Goal: Information Seeking & Learning: Find specific page/section

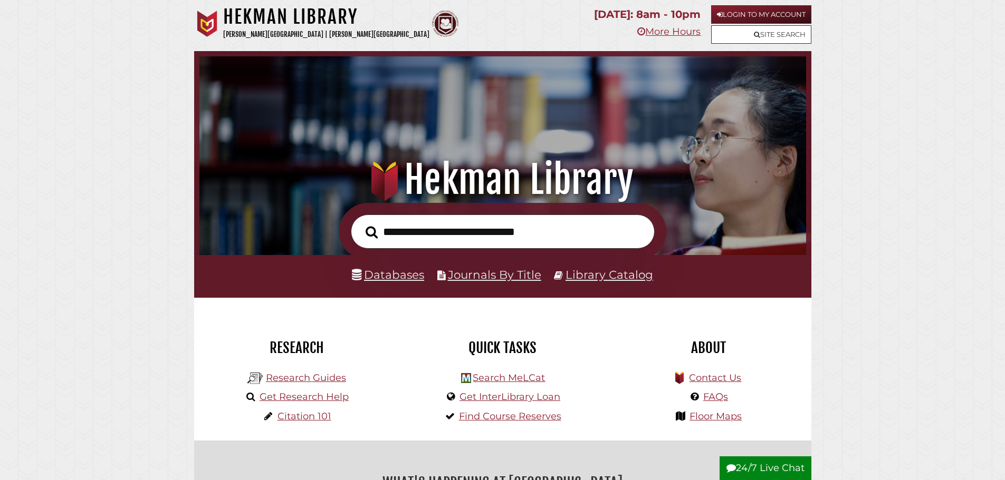
scroll to position [200, 601]
type input "**********"
click at [360, 223] on button "Search" at bounding box center [371, 232] width 23 height 19
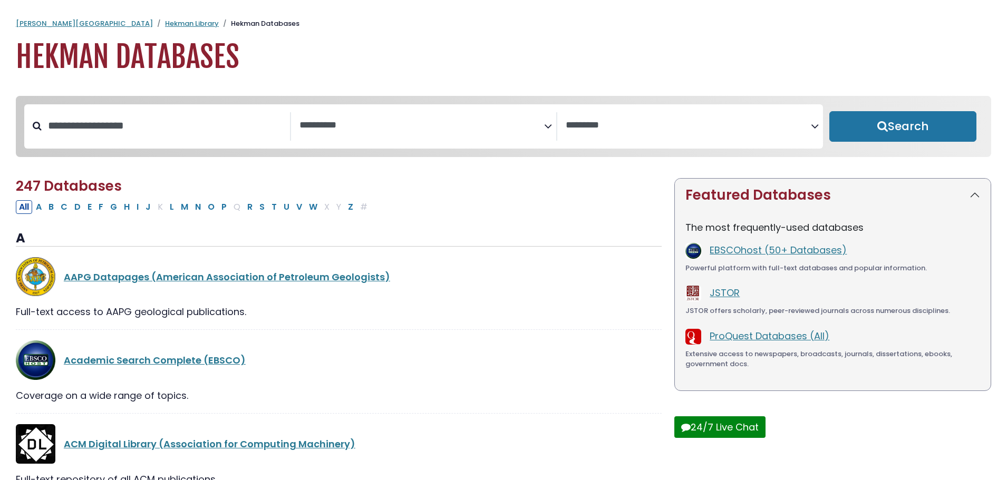
select select "Database Subject Filter"
select select "Database Vendors Filter"
click at [232, 126] on input "Search database by title or keyword" at bounding box center [166, 125] width 248 height 17
type input "*****"
click at [830, 111] on button "Search" at bounding box center [903, 126] width 147 height 31
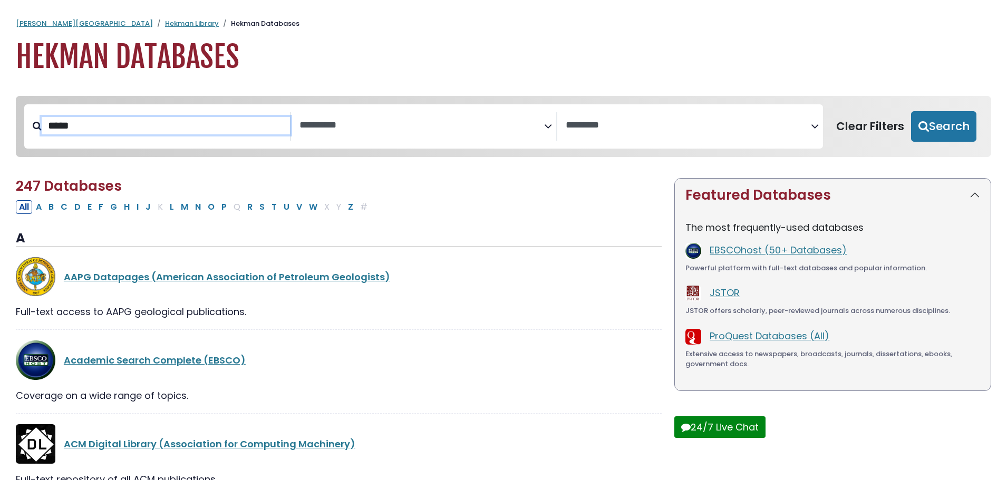
select select "Database Subject Filter"
select select "Database Vendors Filter"
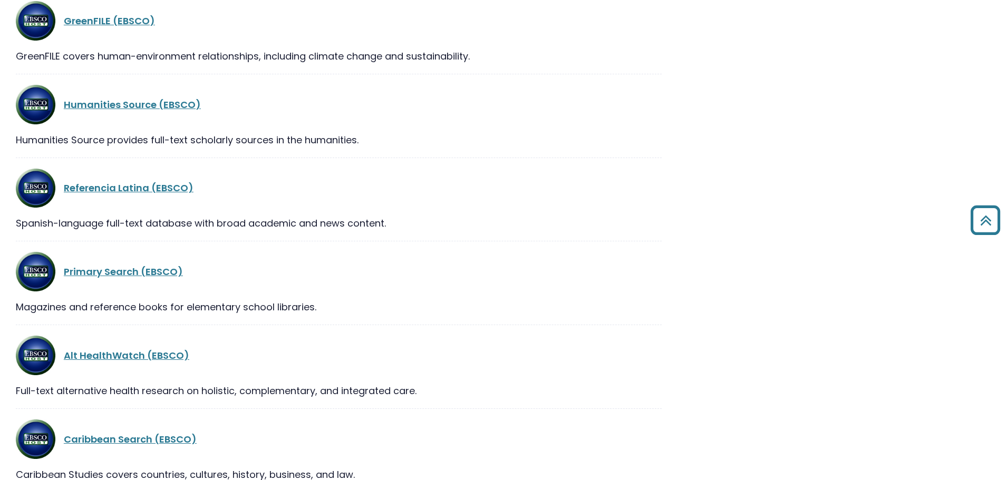
scroll to position [580, 0]
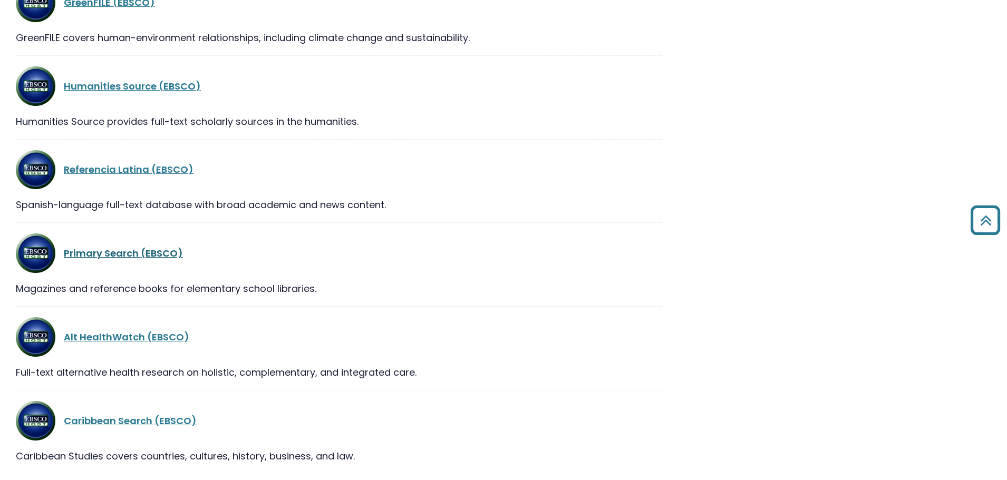
click at [136, 255] on link "Primary Search (EBSCO)" at bounding box center [123, 253] width 119 height 13
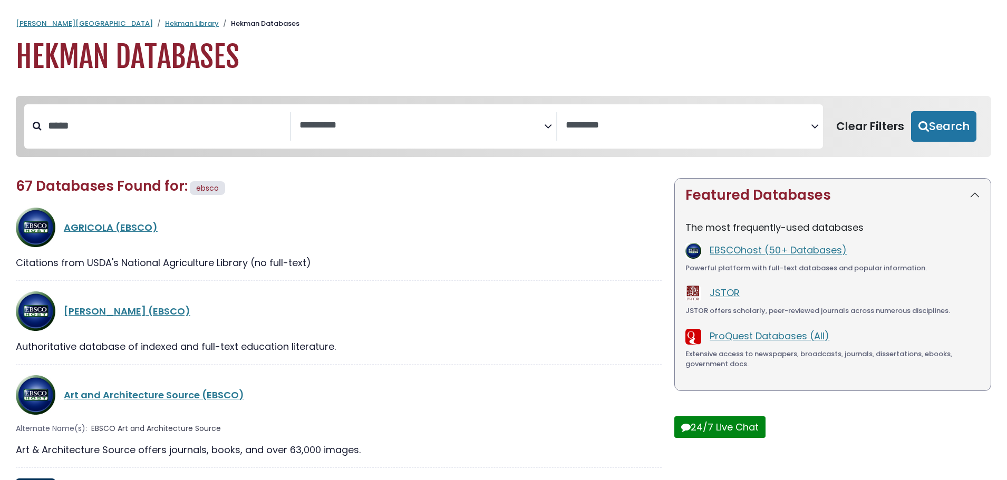
select select "Database Subject Filter"
select select "Database Vendors Filter"
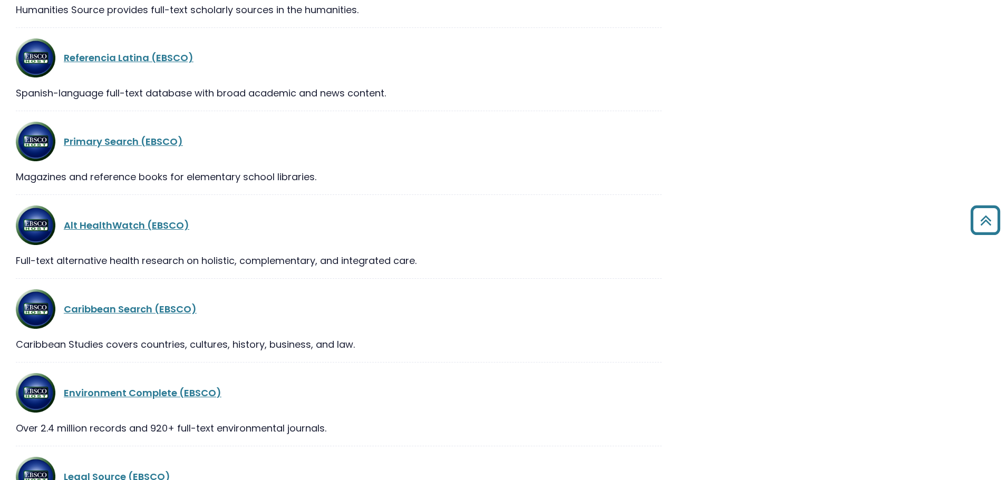
scroll to position [738, 0]
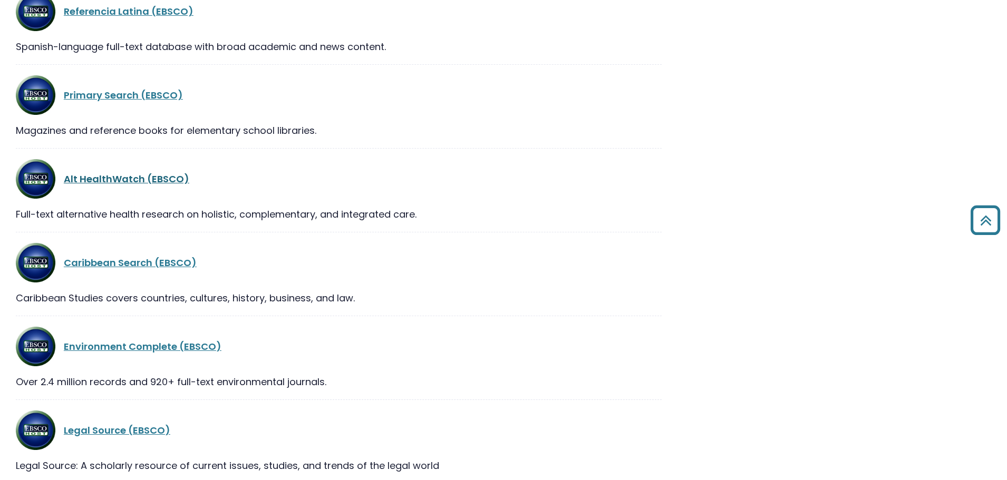
click at [114, 177] on link "Alt HealthWatch (EBSCO)" at bounding box center [127, 178] width 126 height 13
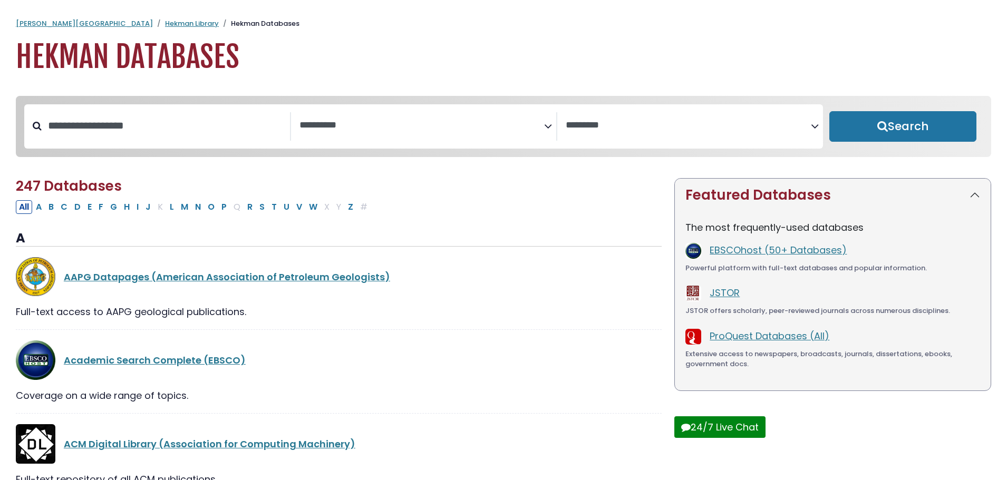
select select "Database Subject Filter"
select select "Database Vendors Filter"
click at [225, 114] on div "Search filters" at bounding box center [166, 125] width 248 height 27
click at [199, 127] on input "Search database by title or keyword" at bounding box center [166, 125] width 248 height 17
type input "*****"
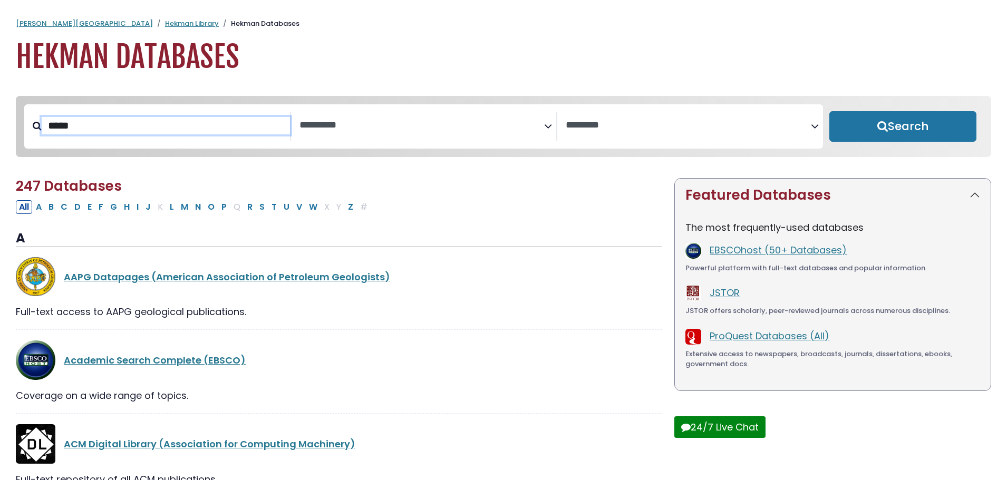
click at [830, 111] on button "Search" at bounding box center [903, 126] width 147 height 31
select select "Database Subject Filter"
select select "Database Vendors Filter"
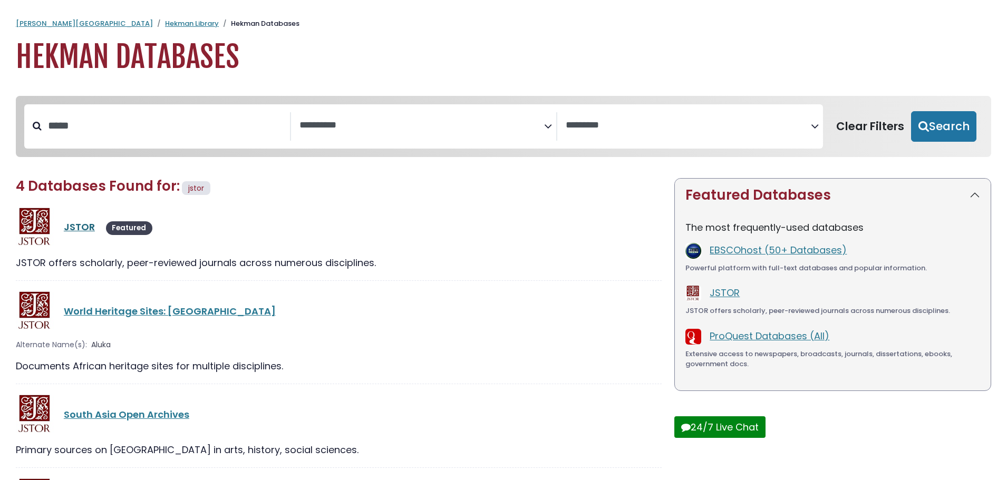
click at [72, 228] on link "JSTOR" at bounding box center [79, 226] width 31 height 13
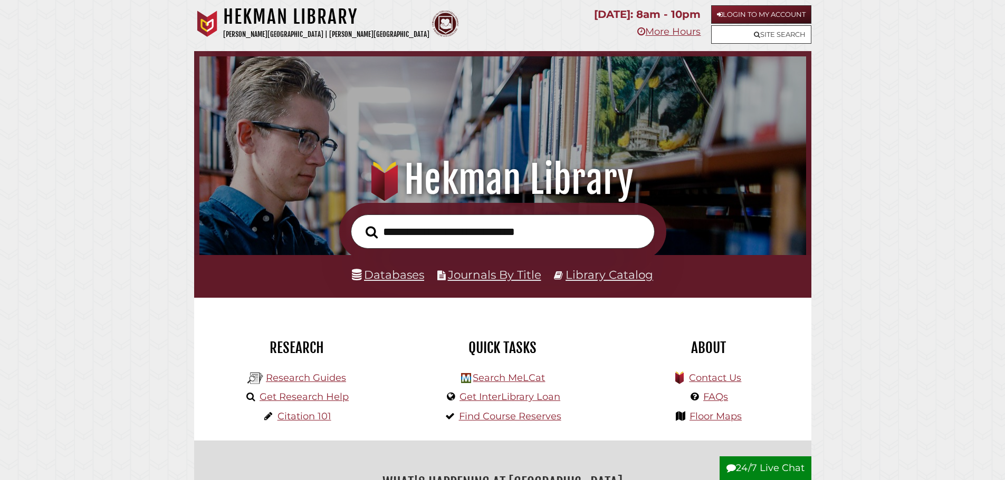
scroll to position [200, 601]
click at [391, 274] on link "Databases" at bounding box center [388, 275] width 72 height 14
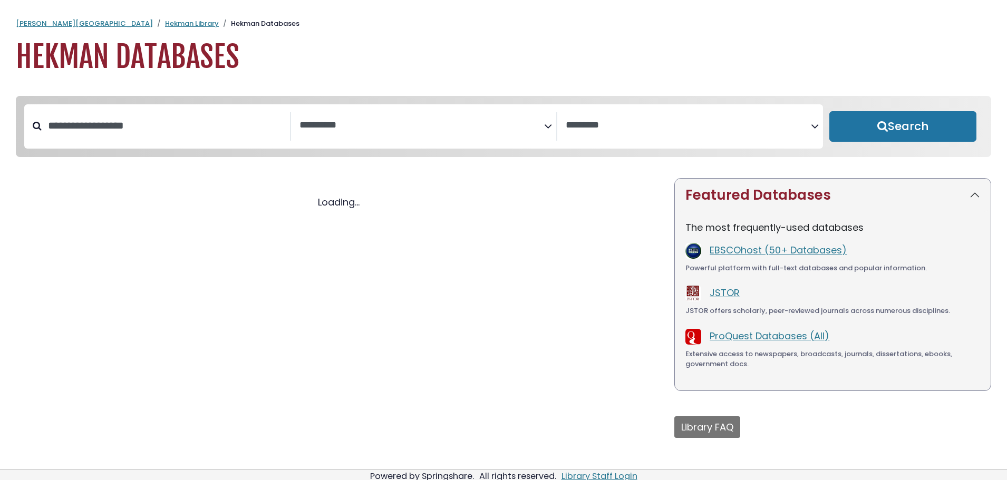
select select "Database Subject Filter"
select select "Database Vendors Filter"
select select "Database Subject Filter"
select select "Database Vendors Filter"
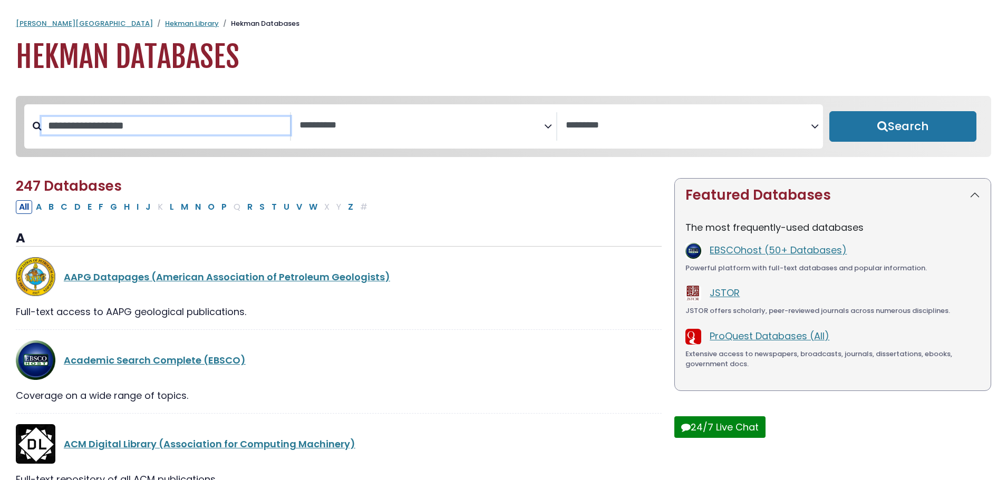
click at [153, 124] on input "Search database by title or keyword" at bounding box center [166, 125] width 248 height 17
type input "*****"
click at [830, 111] on button "Search" at bounding box center [903, 126] width 147 height 31
select select "Database Subject Filter"
select select "Database Vendors Filter"
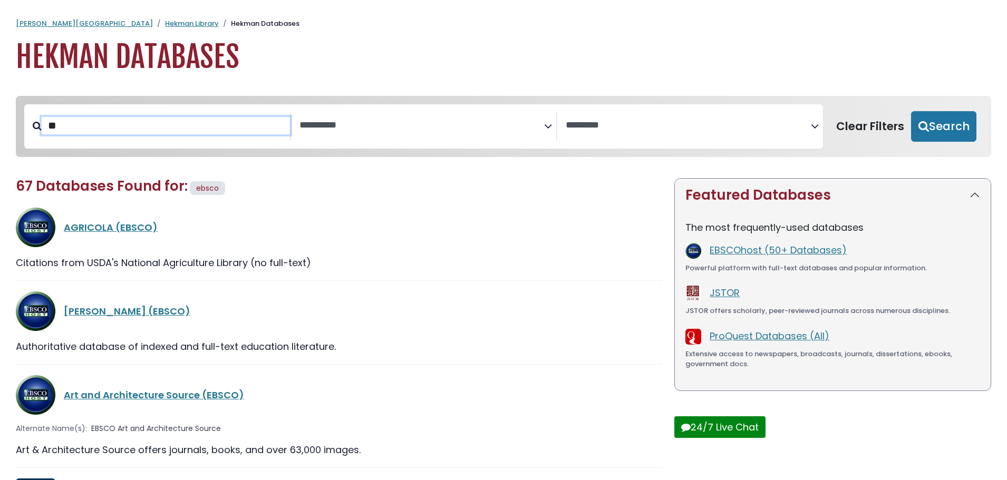
type input "*"
type input "*****"
click at [911, 111] on button "Search" at bounding box center [943, 126] width 65 height 31
select select "Database Subject Filter"
select select "Database Vendors Filter"
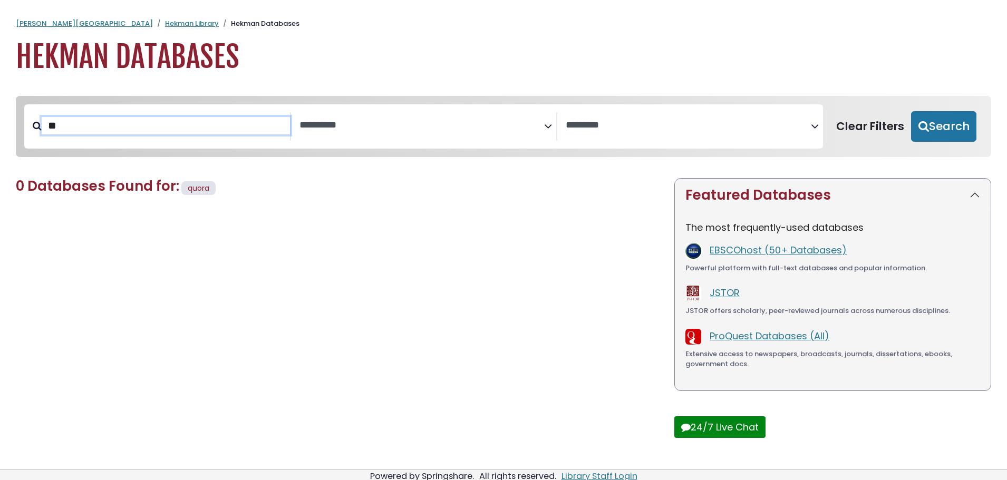
type input "*"
type input "*****"
click at [911, 111] on button "Search" at bounding box center [943, 126] width 65 height 31
select select "Database Subject Filter"
select select "Database Vendors Filter"
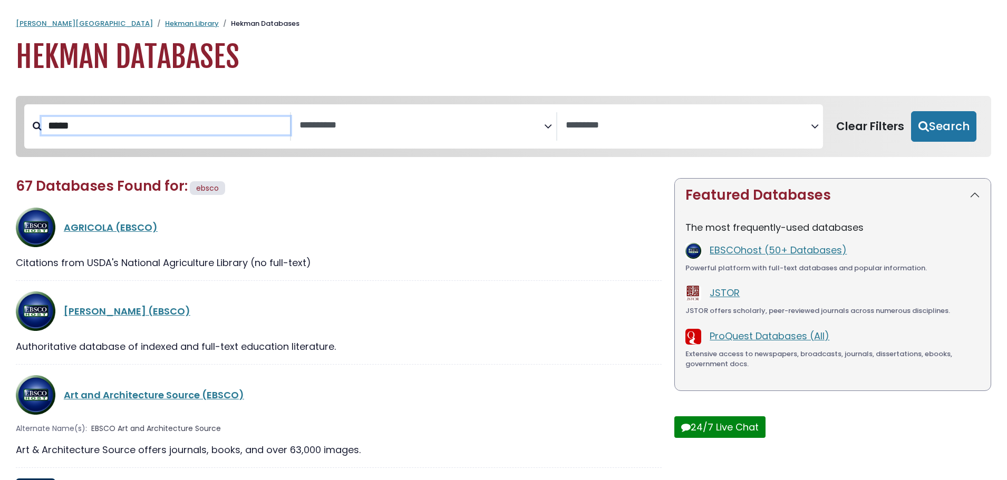
drag, startPoint x: 88, startPoint y: 128, endPoint x: 0, endPoint y: 118, distance: 88.6
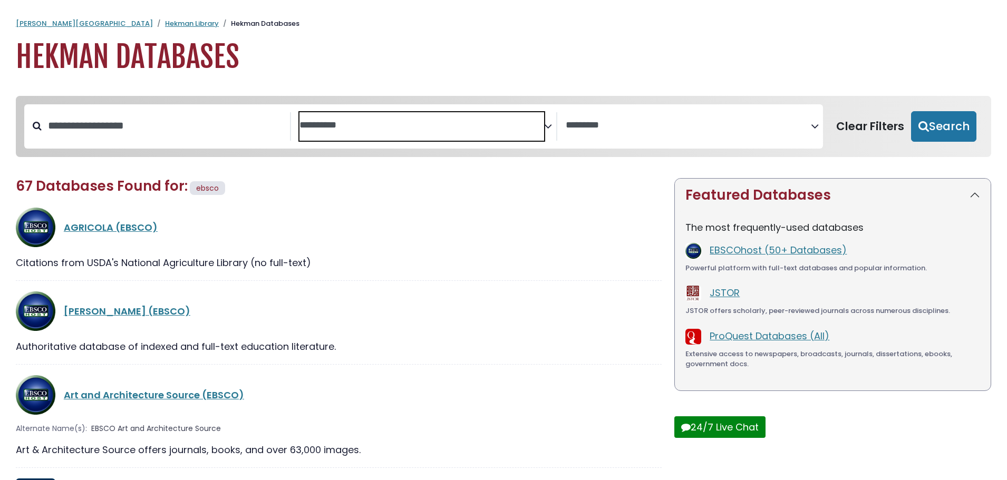
click at [486, 122] on textarea "Search" at bounding box center [422, 125] width 245 height 11
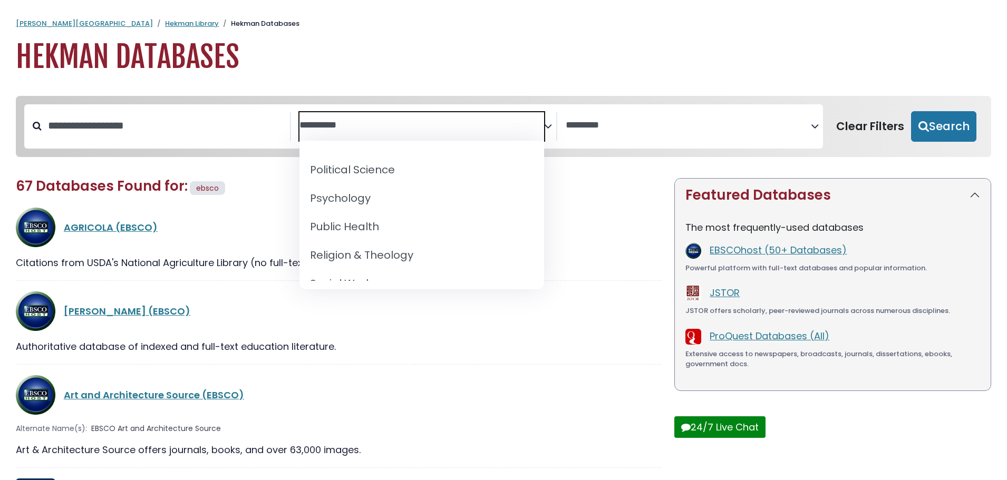
scroll to position [949, 0]
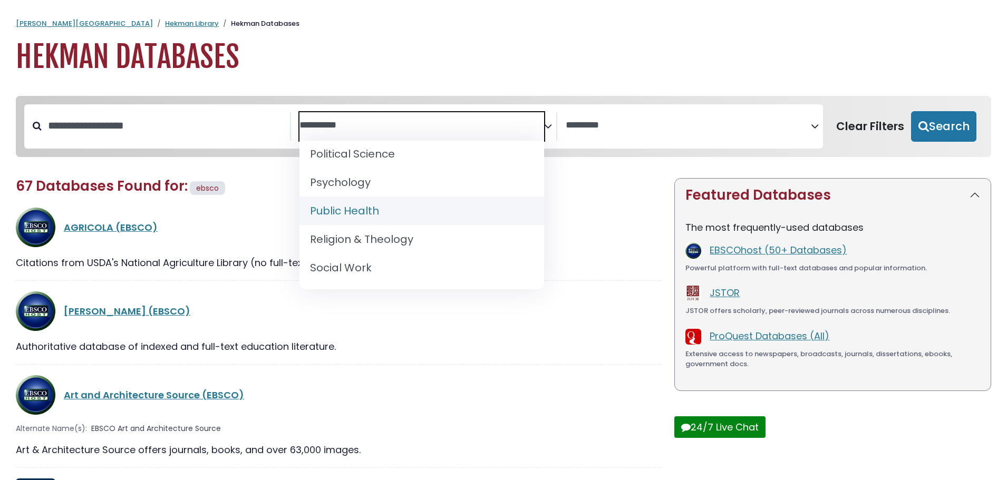
select select "*****"
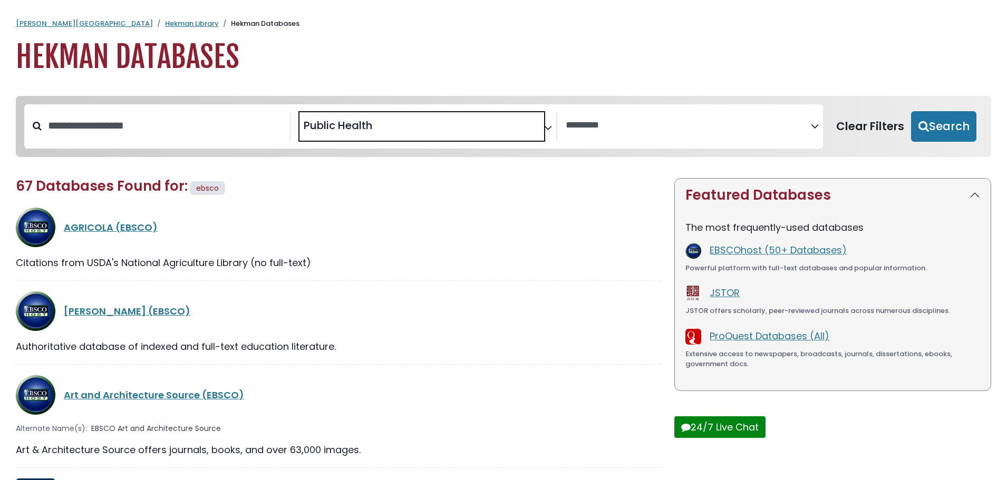
scroll to position [480, 0]
click at [945, 130] on button "Search" at bounding box center [943, 126] width 65 height 31
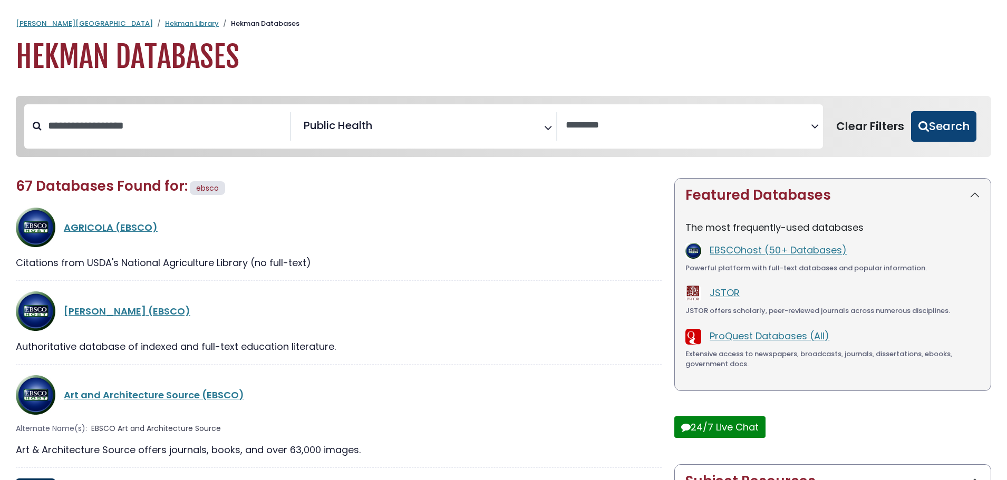
select select "Database Vendors Filter"
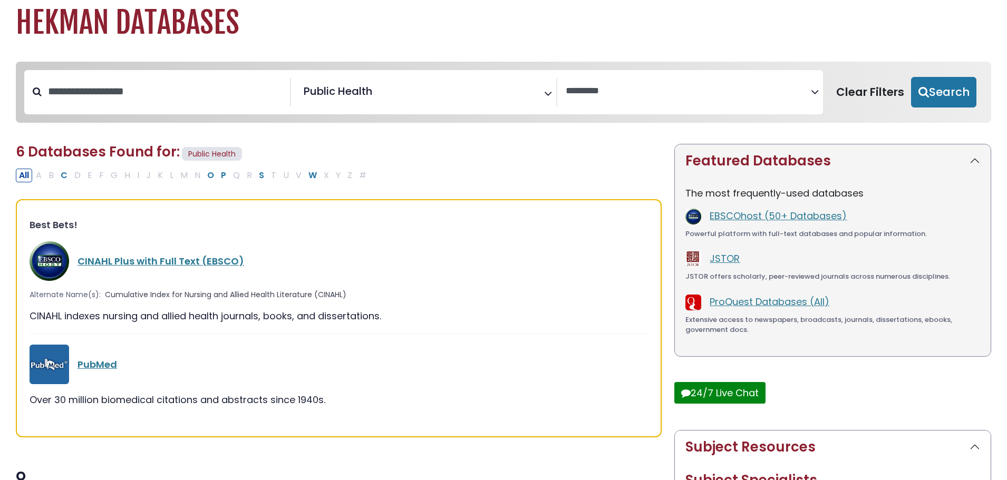
scroll to position [53, 0]
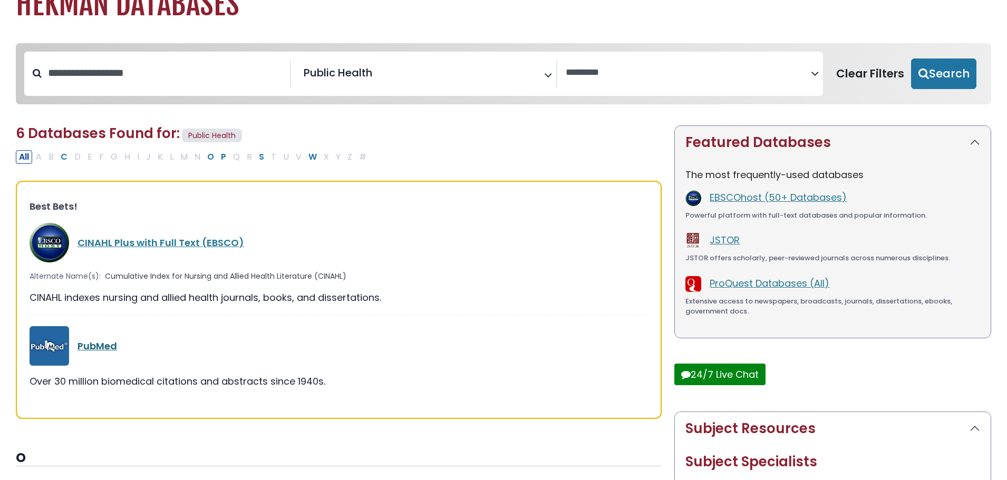
click at [101, 345] on link "PubMed" at bounding box center [98, 346] width 40 height 13
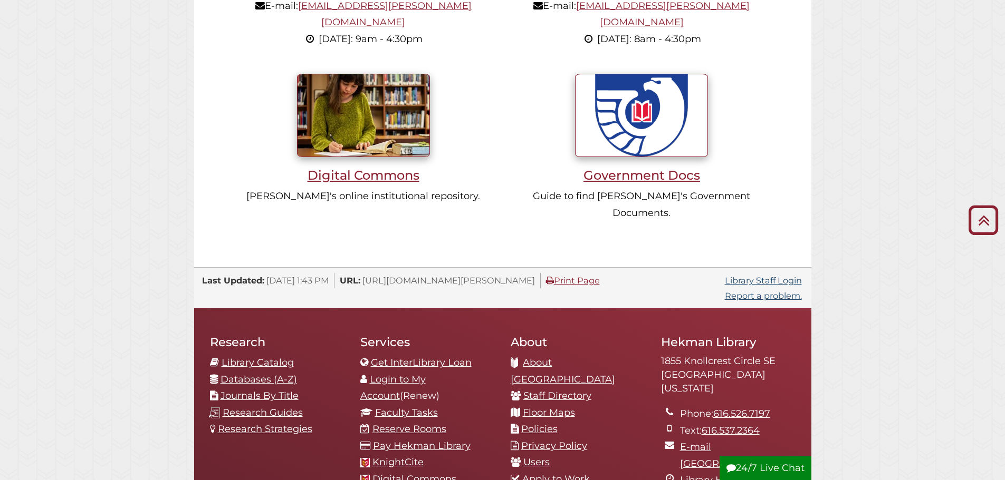
scroll to position [1002, 0]
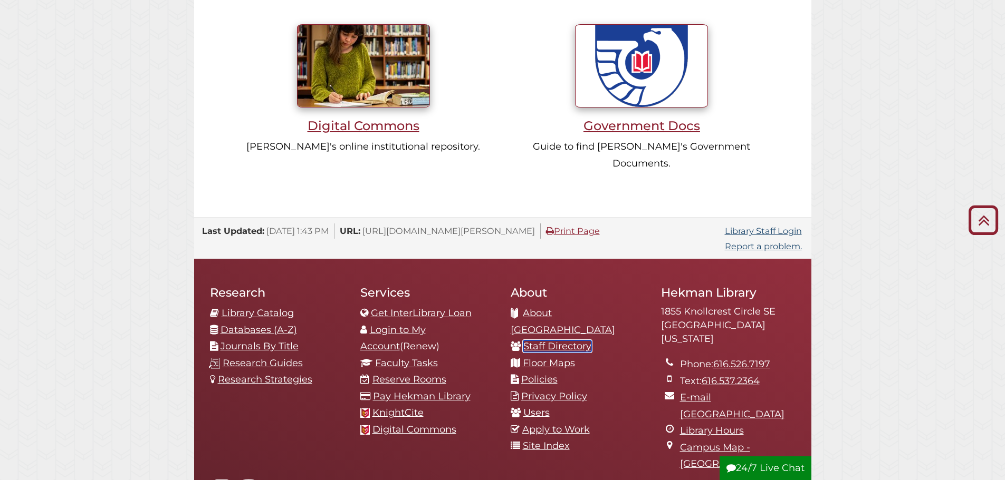
click at [546, 341] on link "Staff Directory" at bounding box center [557, 347] width 68 height 12
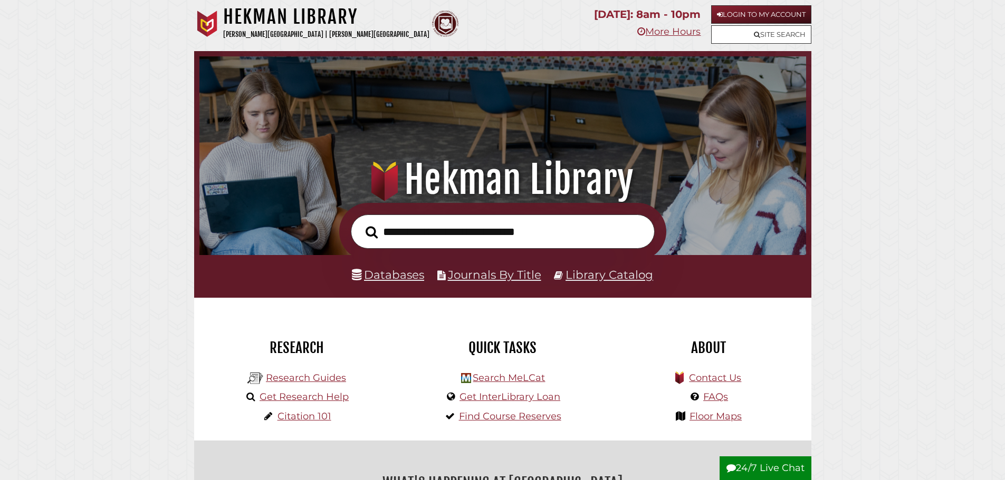
scroll to position [200, 601]
